Goal: Navigation & Orientation: Find specific page/section

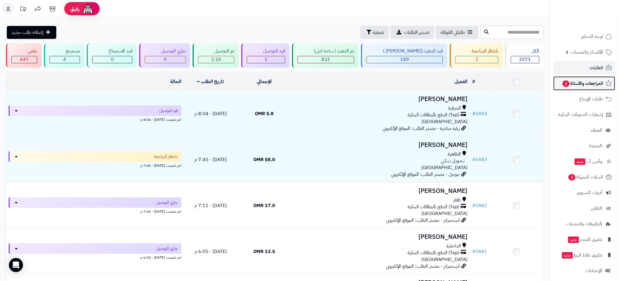
click at [578, 78] on link "المراجعات والأسئلة 2" at bounding box center [584, 83] width 62 height 14
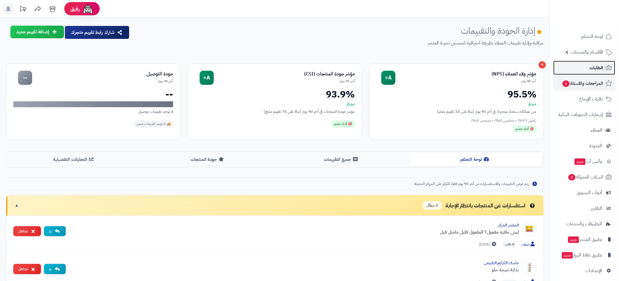
click at [599, 68] on span "الطلبات" at bounding box center [596, 68] width 14 height 8
